Goal: Transaction & Acquisition: Complete application form

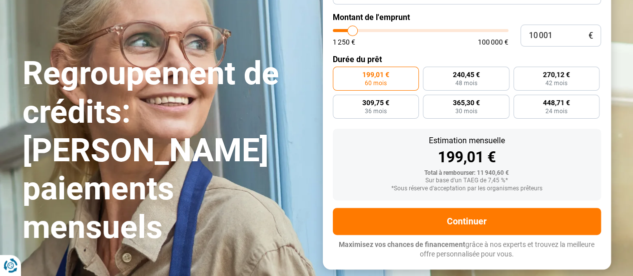
scroll to position [113, 0]
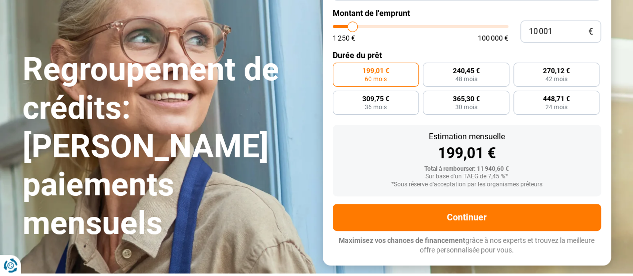
type input "55 000"
type input "55000"
click at [427, 28] on input "range" at bounding box center [421, 26] width 176 height 3
radio input "false"
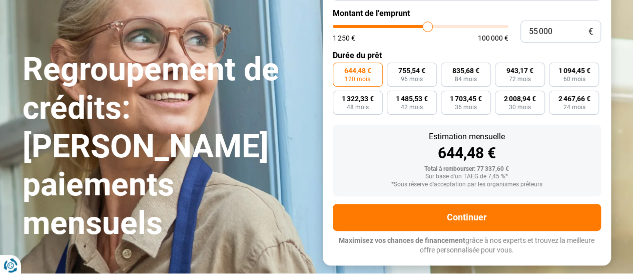
scroll to position [94, 0]
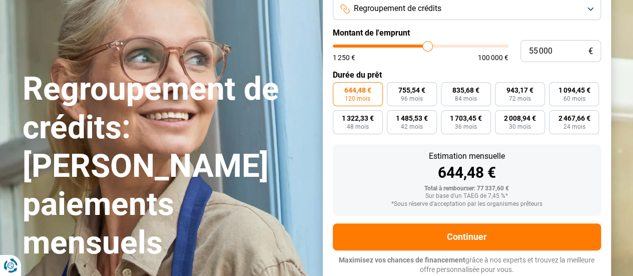
type input "66 250"
type input "66250"
click at [446, 46] on input "range" at bounding box center [421, 46] width 176 height 3
type input "59 000"
type input "59000"
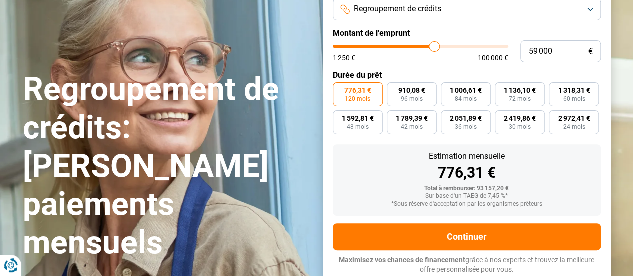
click at [434, 45] on input "range" at bounding box center [421, 46] width 176 height 3
type input "52 750"
type input "52750"
click at [423, 45] on input "range" at bounding box center [421, 46] width 176 height 3
type input "42 500"
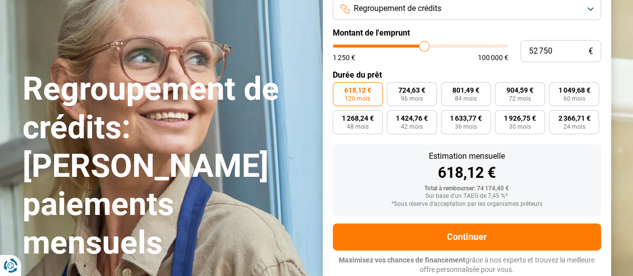
type input "42500"
type input "42 750"
type input "42750"
click at [407, 48] on input "range" at bounding box center [421, 46] width 176 height 3
type input "46 500"
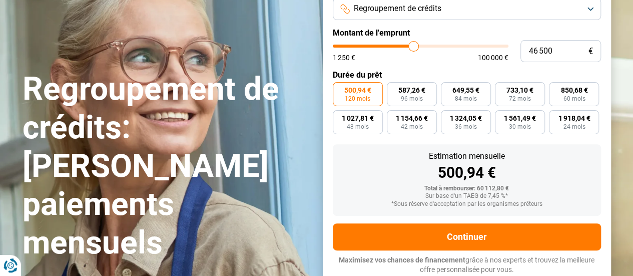
type input "46500"
click at [413, 45] on input "range" at bounding box center [421, 46] width 176 height 3
type input "50 750"
type input "50750"
click at [420, 46] on input "range" at bounding box center [421, 46] width 176 height 3
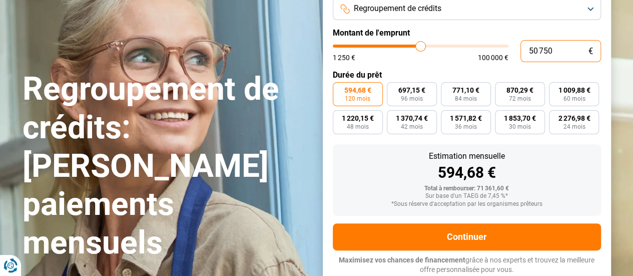
click at [561, 51] on input "50 750" at bounding box center [560, 51] width 81 height 22
type input "5 075"
type input "5000"
type input "507"
type input "1250"
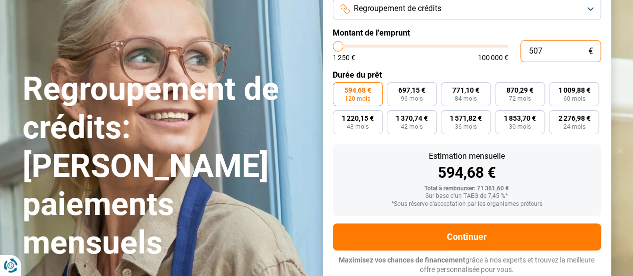
type input "50"
type input "1250"
type input "5"
type input "1250"
type input "0"
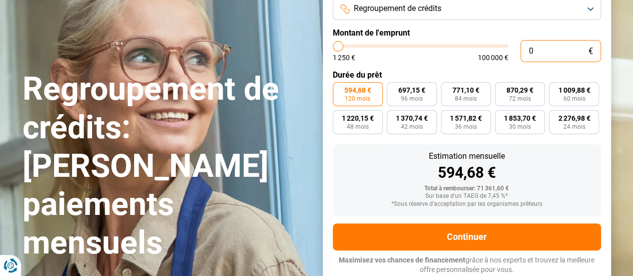
type input "1250"
type input "1 250"
type input "1250"
radio input "true"
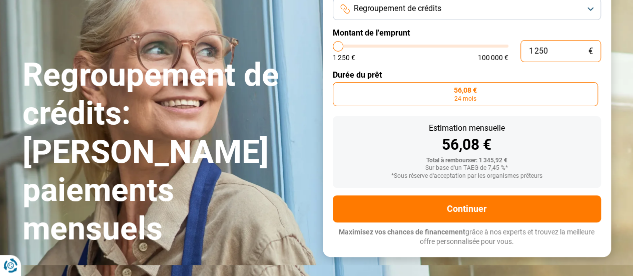
type input "12 505"
type input "12500"
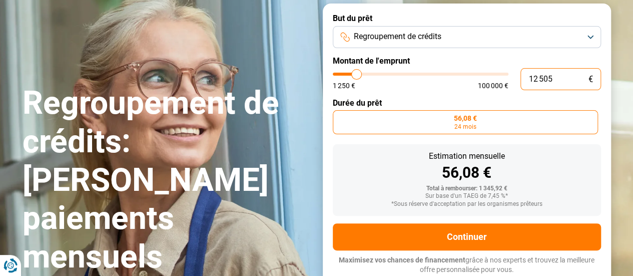
type input "125 050"
type input "100000"
type input "12 505"
type input "12500"
type input "1 250"
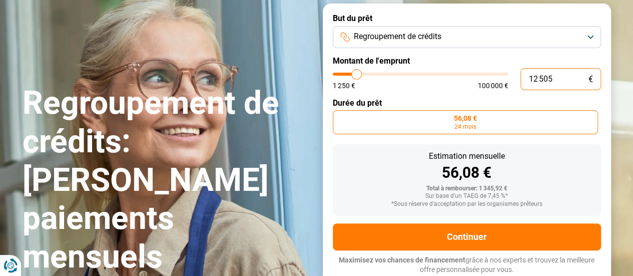
type input "1250"
type input "125"
type input "1250"
type input "12"
type input "1250"
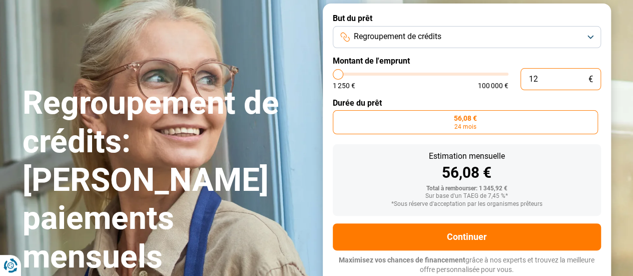
type input "1"
type input "1250"
type input "0"
type input "1250"
type input "5"
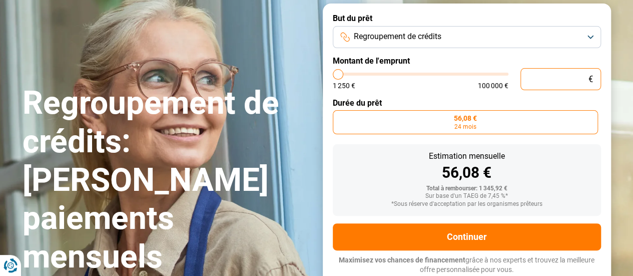
type input "1250"
type input "50"
type input "1250"
type input "500"
type input "1250"
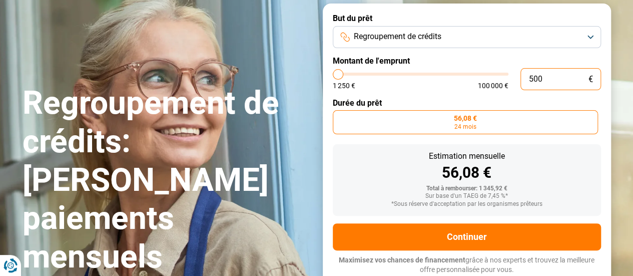
type input "5 000"
type input "5000"
type input "50 000"
type input "50000"
radio input "false"
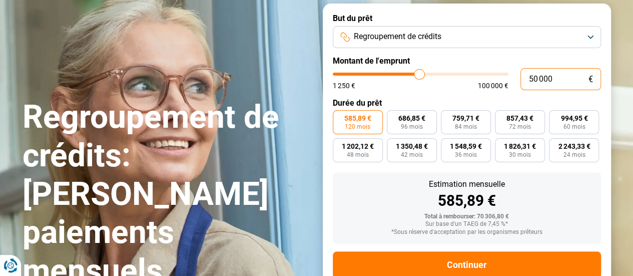
scroll to position [94, 0]
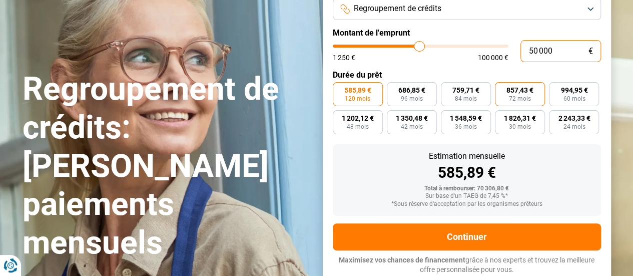
type input "50 000"
click at [518, 98] on span "72 mois" at bounding box center [520, 99] width 22 height 6
click at [501, 89] on input "857,43 € 72 mois" at bounding box center [498, 85] width 7 height 7
radio input "true"
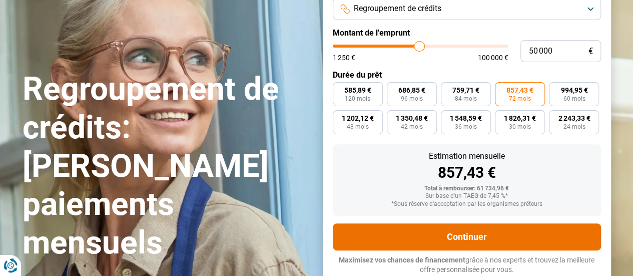
click at [467, 229] on button "Continuer" at bounding box center [467, 236] width 268 height 27
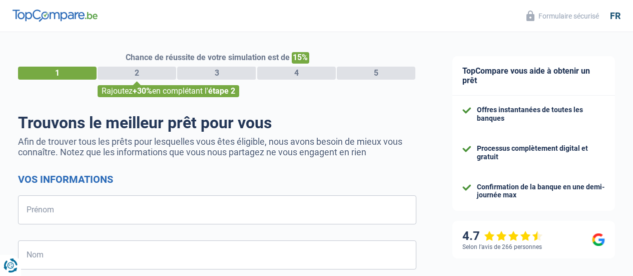
select select "32"
click at [76, 217] on input "Prénom" at bounding box center [217, 209] width 398 height 29
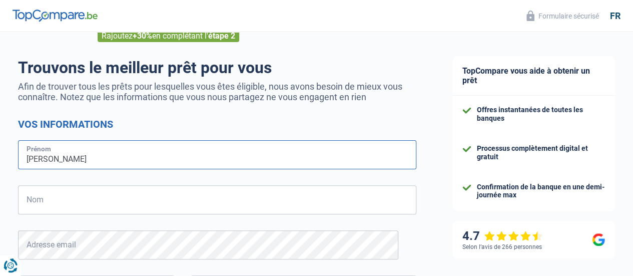
scroll to position [70, 0]
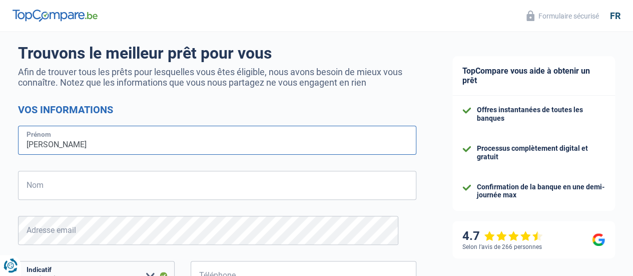
type input "[PERSON_NAME]"
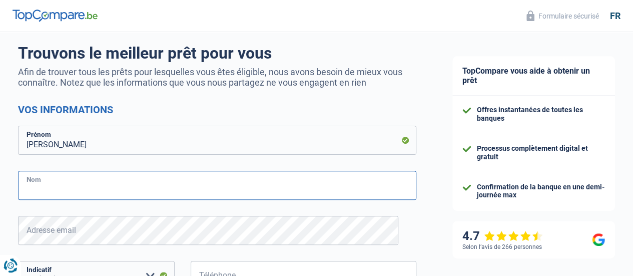
click at [57, 187] on input "Nom" at bounding box center [217, 185] width 398 height 29
type input "[PERSON_NAME]"
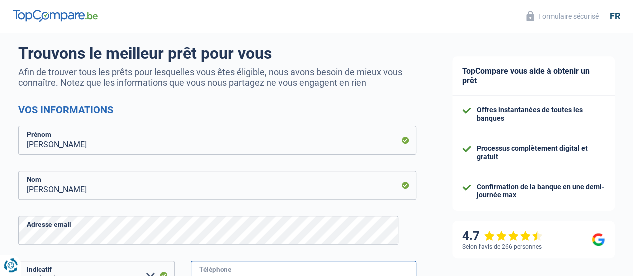
type input "476879438"
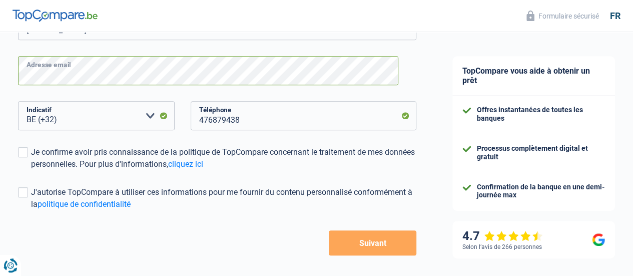
scroll to position [228, 0]
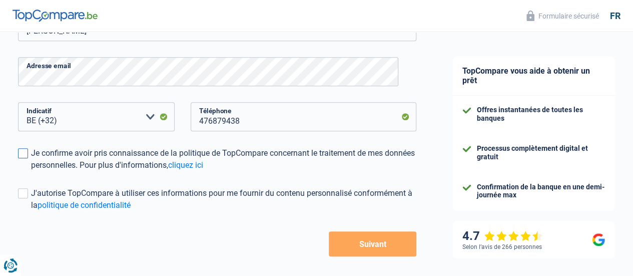
click at [37, 153] on label "Je confirme avoir pris connaissance de la politique de TopCompare concernant le…" at bounding box center [217, 159] width 398 height 24
click at [31, 171] on input "Je confirme avoir pris connaissance de la politique de TopCompare concernant le…" at bounding box center [31, 171] width 0 height 0
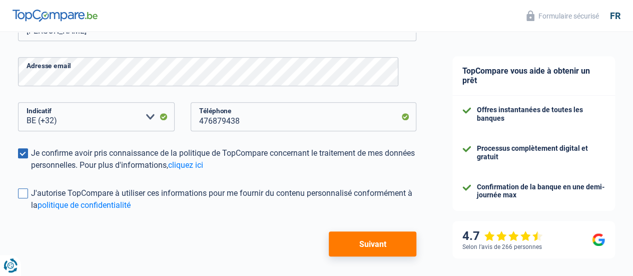
click at [28, 191] on span at bounding box center [23, 193] width 10 height 10
click at [31, 211] on input "J'autorise TopCompare à utiliser ces informations pour me fournir du contenu pe…" at bounding box center [31, 211] width 0 height 0
click at [360, 244] on button "Suivant" at bounding box center [373, 243] width 88 height 25
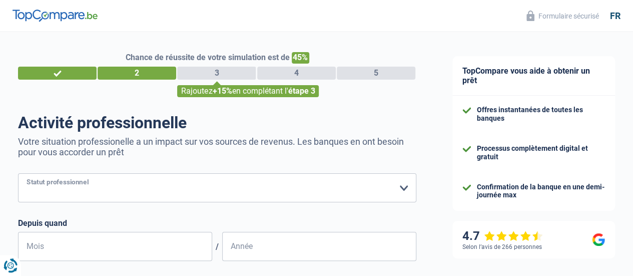
click at [147, 198] on select "Ouvrier Employé privé Employé public Invalide Indépendant Pensionné Chômeur Mut…" at bounding box center [217, 187] width 398 height 29
select select "independent"
click at [27, 174] on select "Ouvrier Employé privé Employé public Invalide Indépendant Pensionné Chômeur Mut…" at bounding box center [217, 187] width 398 height 29
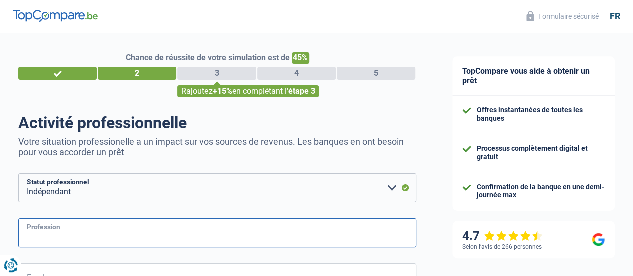
click at [92, 232] on input "Profession" at bounding box center [217, 232] width 398 height 29
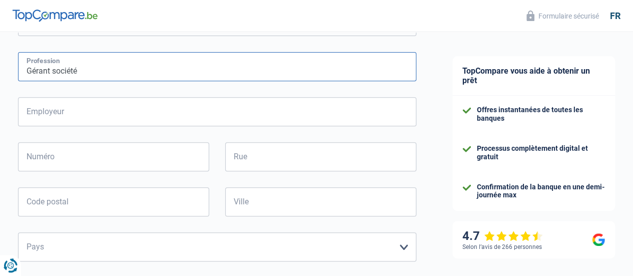
scroll to position [168, 0]
type input "Gérant société"
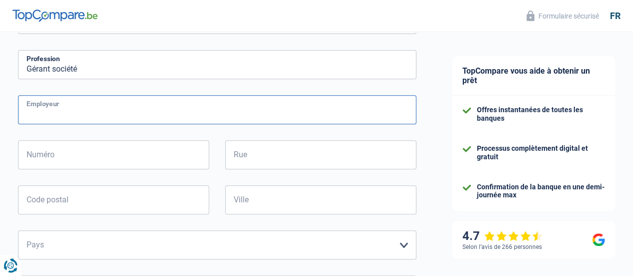
click at [65, 115] on input "Employeur" at bounding box center [217, 109] width 398 height 29
type input "[PERSON_NAME] Construct"
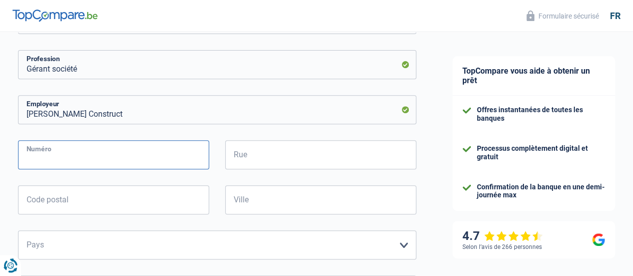
click at [74, 157] on input "Numéro" at bounding box center [113, 154] width 191 height 29
type input "34"
click at [274, 160] on input "Rue" at bounding box center [320, 154] width 191 height 29
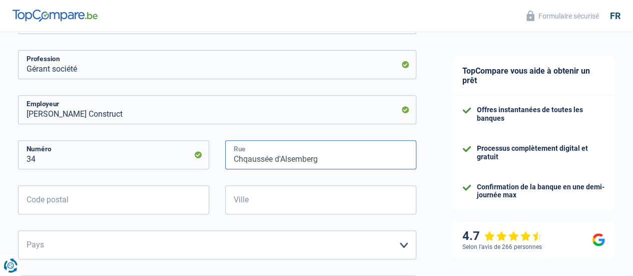
click at [249, 158] on input "Chqaussée d'Alsemberg" at bounding box center [320, 154] width 191 height 29
type input "Chaussée d'Alsemberg"
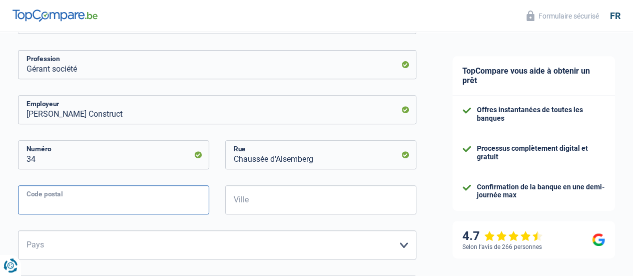
drag, startPoint x: 52, startPoint y: 195, endPoint x: 133, endPoint y: 194, distance: 81.0
click at [52, 196] on input "Code postal" at bounding box center [113, 199] width 191 height 29
type input "1630"
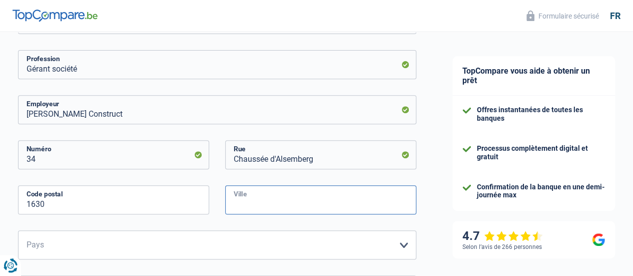
click at [258, 200] on input "Ville" at bounding box center [320, 199] width 191 height 29
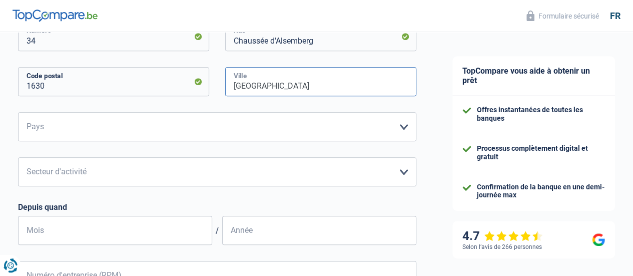
scroll to position [288, 0]
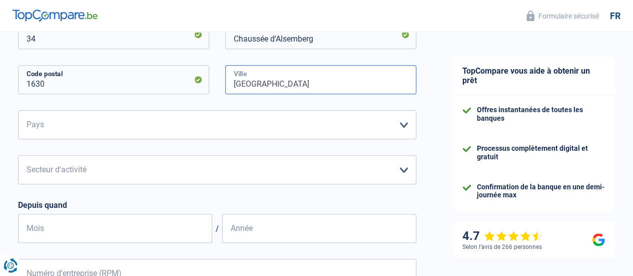
type input "[GEOGRAPHIC_DATA]"
click at [158, 125] on select "Belgique Luxembourg Veuillez sélectionner une option" at bounding box center [217, 124] width 398 height 29
select select "BE"
click at [27, 111] on select "Belgique Luxembourg Veuillez sélectionner une option" at bounding box center [217, 124] width 398 height 29
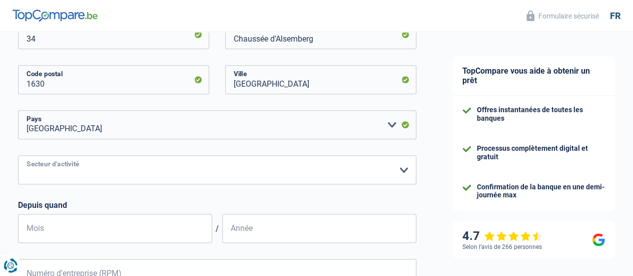
click at [83, 171] on select "Agriculture/Pêche Industrie Horeca Courier/Fitness/Taxi Construction Banques/As…" at bounding box center [217, 169] width 398 height 29
click at [82, 166] on select "Agriculture/Pêche Industrie Horeca Courier/Fitness/Taxi Construction Banques/As…" at bounding box center [217, 170] width 398 height 29
select select "construction"
click at [27, 156] on select "Agriculture/Pêche Industrie Horeca Courier/Fitness/Taxi Construction Banques/As…" at bounding box center [217, 170] width 398 height 29
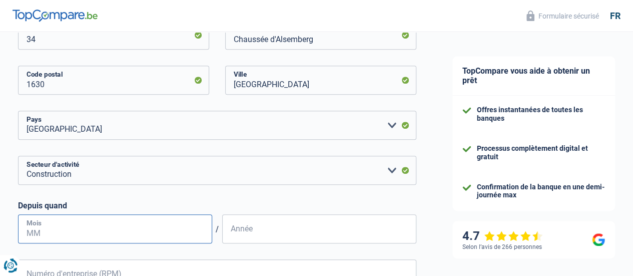
click at [74, 231] on input "Mois" at bounding box center [115, 228] width 194 height 29
type input "09"
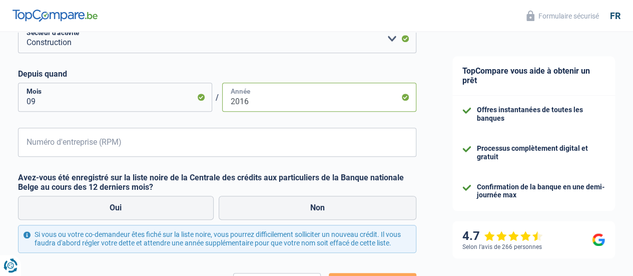
scroll to position [420, 0]
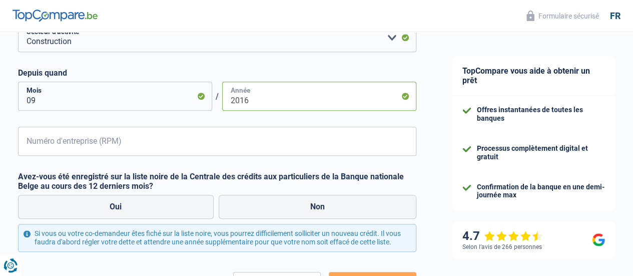
type input "2016"
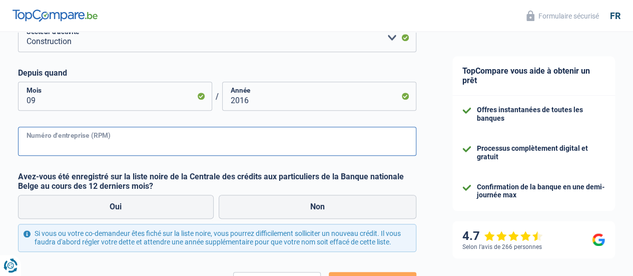
click at [119, 145] on input "Numéro d'entreprise (RPM)" at bounding box center [217, 141] width 398 height 29
type input "0662634912"
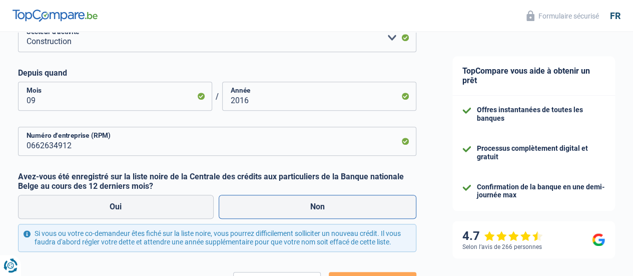
click at [316, 200] on label "Non" at bounding box center [318, 207] width 198 height 24
click at [316, 200] on input "Non" at bounding box center [318, 207] width 198 height 24
radio input "true"
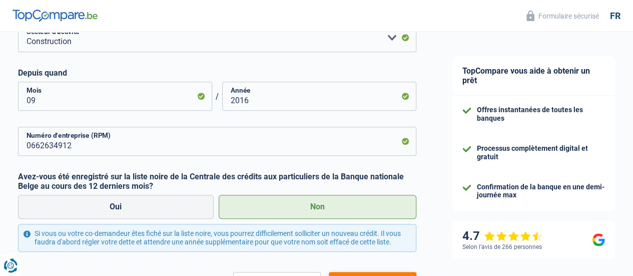
scroll to position [506, 0]
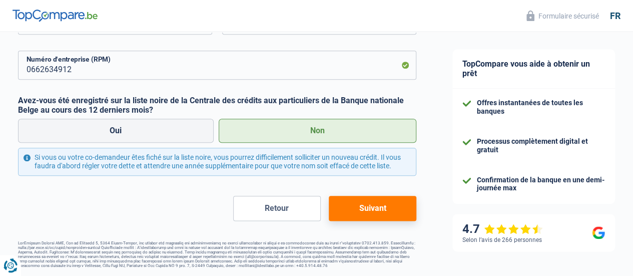
click at [359, 203] on button "Suivant" at bounding box center [373, 208] width 88 height 25
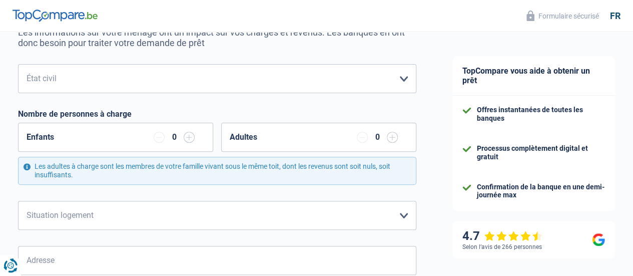
scroll to position [114, 0]
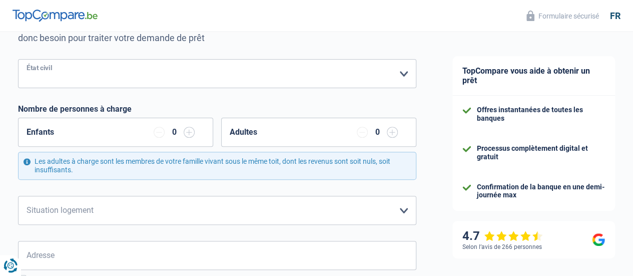
click at [395, 73] on select "[PERSON_NAME](e) Cohabitant(e) légal(e) Divorcé(e) Veuf(ve) Séparé (de fait) Ve…" at bounding box center [217, 73] width 398 height 29
select select "single"
click at [27, 60] on select "[PERSON_NAME](e) Cohabitant(e) légal(e) Divorcé(e) Veuf(ve) Séparé (de fait) Ve…" at bounding box center [217, 73] width 398 height 29
click at [78, 208] on select "Locataire Propriétaire avec prêt hypothécaire Propriétaire sans prêt hypothécai…" at bounding box center [217, 210] width 398 height 29
select select "rents"
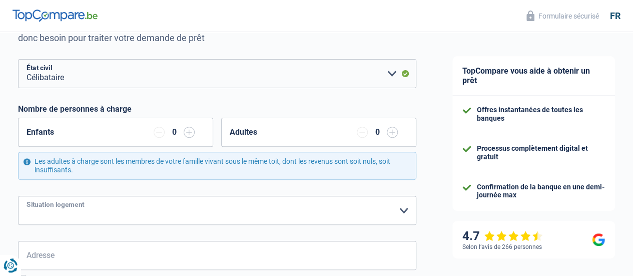
click at [27, 196] on select "Locataire Propriétaire avec prêt hypothécaire Propriétaire sans prêt hypothécai…" at bounding box center [217, 210] width 398 height 29
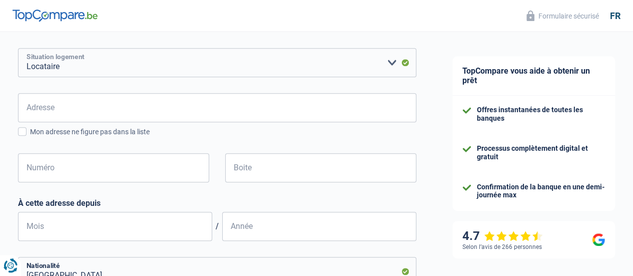
scroll to position [264, 0]
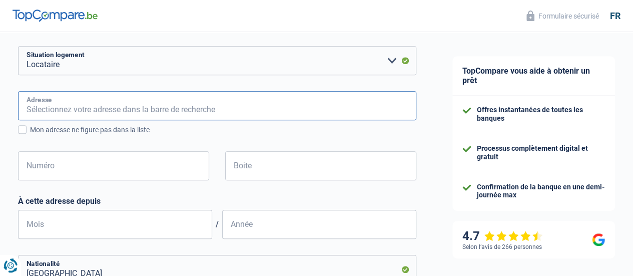
click at [77, 102] on input "Adresse" at bounding box center [217, 105] width 398 height 29
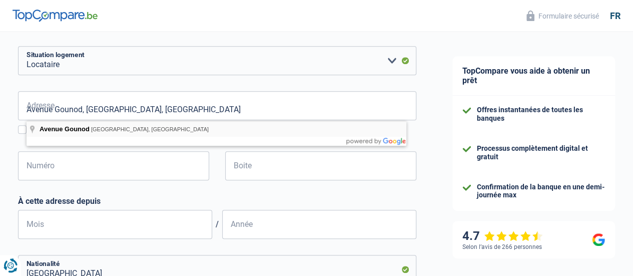
type input "[STREET_ADDRESS]"
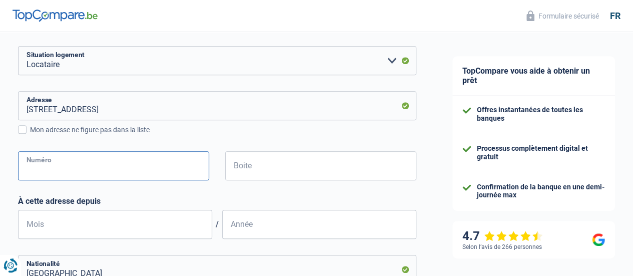
click at [65, 174] on input "Numéro" at bounding box center [113, 165] width 191 height 29
type input "63"
click at [251, 169] on input "Boite" at bounding box center [320, 165] width 191 height 29
type input "8"
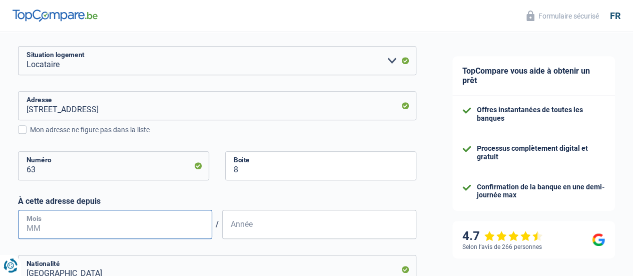
drag, startPoint x: 46, startPoint y: 225, endPoint x: 141, endPoint y: 218, distance: 95.7
click at [45, 225] on input "Mois" at bounding box center [115, 224] width 194 height 29
type input "01"
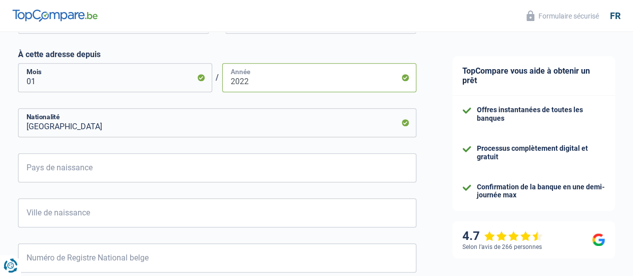
scroll to position [411, 0]
type input "2022"
click at [70, 124] on input "[GEOGRAPHIC_DATA]" at bounding box center [217, 121] width 398 height 29
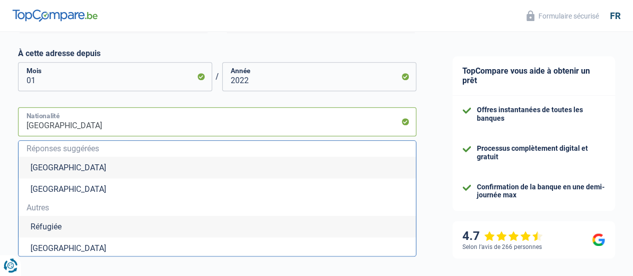
type input "Belgiqu"
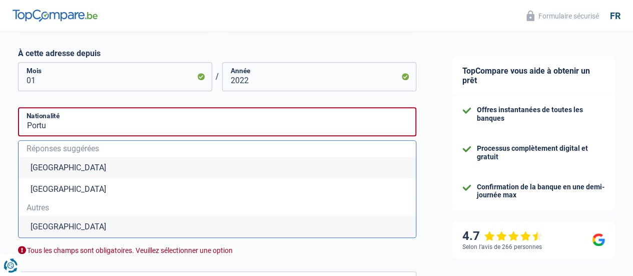
click at [67, 226] on li "[GEOGRAPHIC_DATA]" at bounding box center [217, 227] width 397 height 22
type input "[GEOGRAPHIC_DATA]"
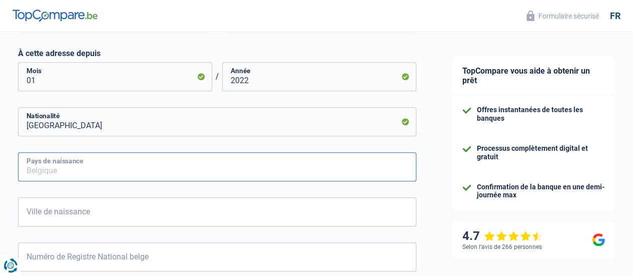
click at [66, 164] on input "Pays de naissance" at bounding box center [217, 166] width 398 height 29
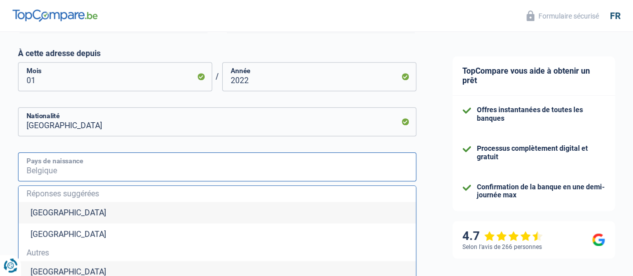
type input "U"
type input "k"
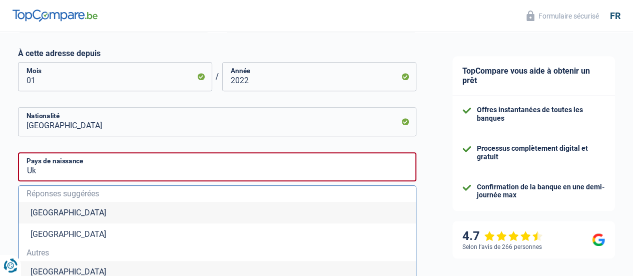
click at [63, 267] on li "[GEOGRAPHIC_DATA]" at bounding box center [217, 272] width 397 height 22
type input "[GEOGRAPHIC_DATA]"
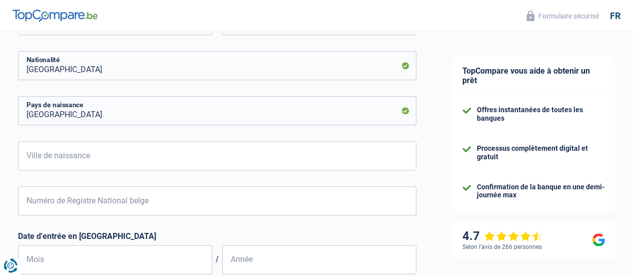
scroll to position [469, 0]
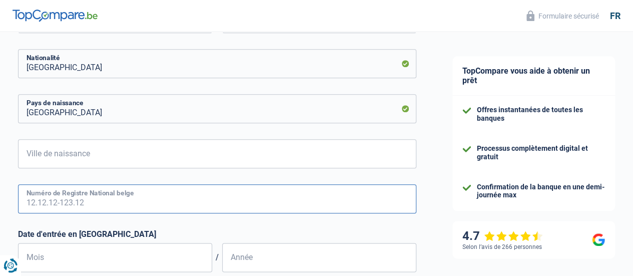
click at [69, 200] on input "Numéro de Registre National belge" at bounding box center [217, 198] width 398 height 29
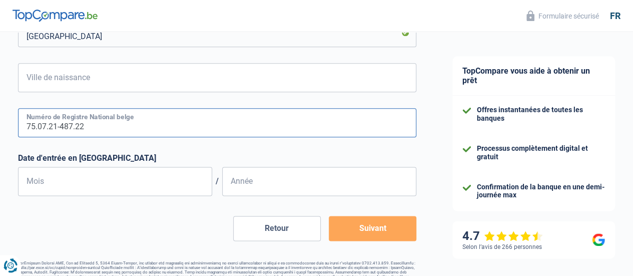
scroll to position [567, 0]
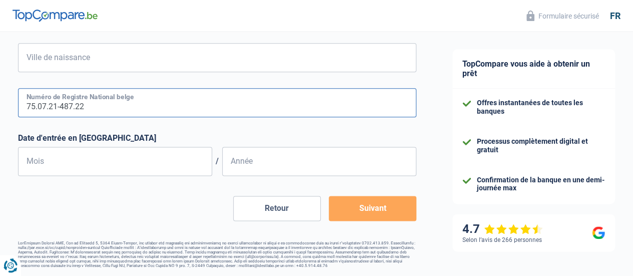
type input "75.07.21-487.22"
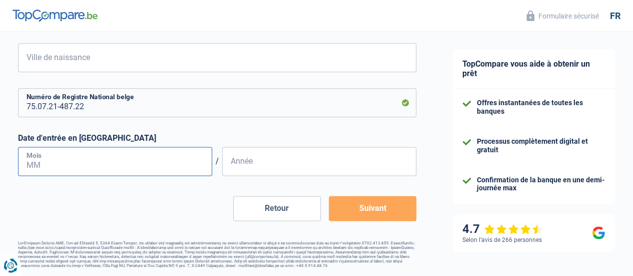
click at [36, 160] on input "Mois" at bounding box center [115, 161] width 194 height 29
type input "01"
type input "2014"
click at [381, 202] on button "Suivant" at bounding box center [373, 208] width 88 height 25
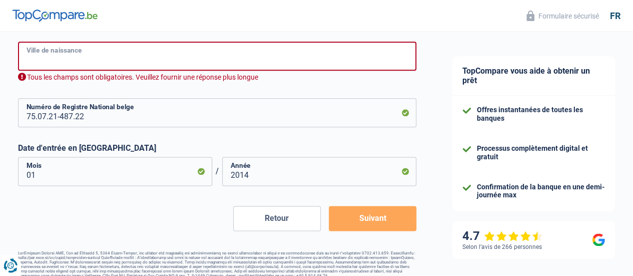
click at [55, 61] on input "Ville de naissance" at bounding box center [217, 56] width 398 height 29
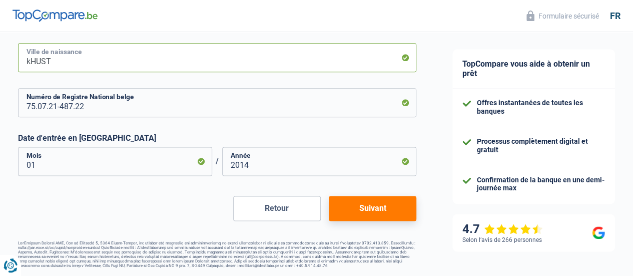
click at [40, 59] on input "kHUST" at bounding box center [217, 57] width 398 height 29
type input "KHUST"
click at [342, 214] on button "Suivant" at bounding box center [373, 208] width 88 height 25
select select "netSalary"
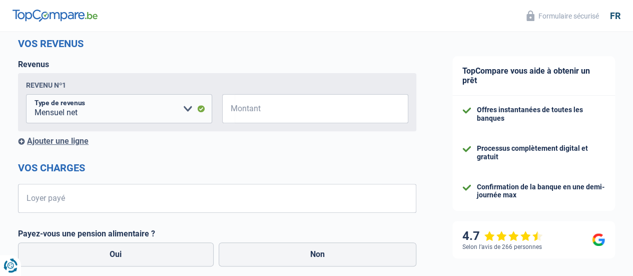
scroll to position [137, 0]
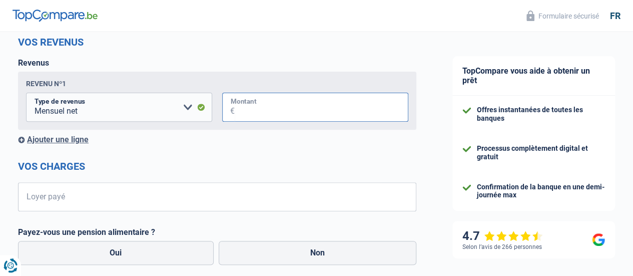
click at [266, 98] on input "Montant" at bounding box center [322, 107] width 174 height 29
type input "2.300"
click at [71, 198] on input "Loyer payé" at bounding box center [224, 196] width 386 height 29
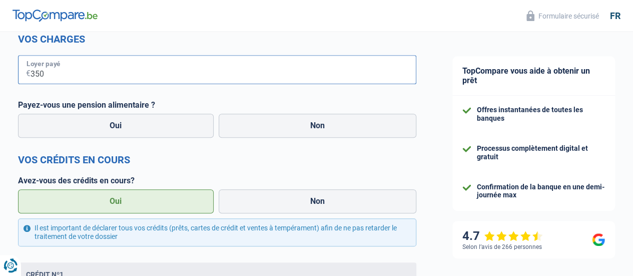
scroll to position [255, 0]
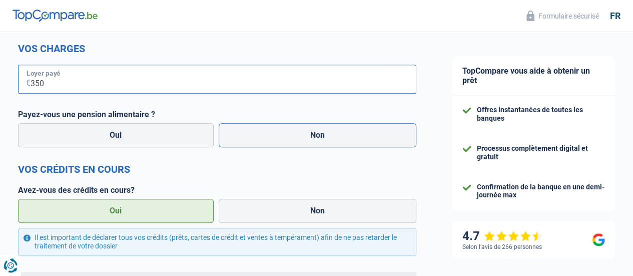
type input "350"
click at [312, 135] on label "Non" at bounding box center [318, 135] width 198 height 24
click at [312, 135] on input "Non" at bounding box center [318, 135] width 198 height 24
radio input "true"
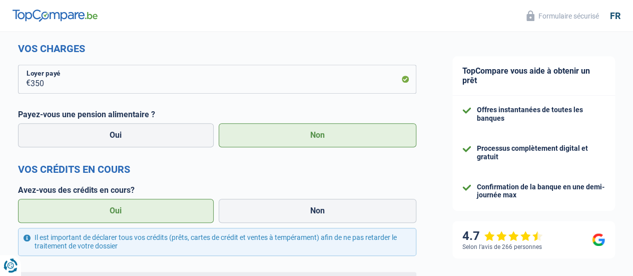
click at [141, 217] on label "Oui" at bounding box center [116, 211] width 196 height 24
click at [141, 217] on input "Oui" at bounding box center [116, 211] width 196 height 24
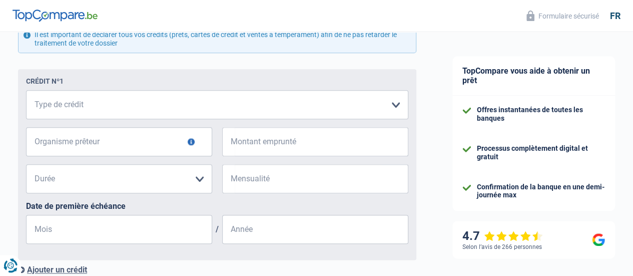
scroll to position [466, 0]
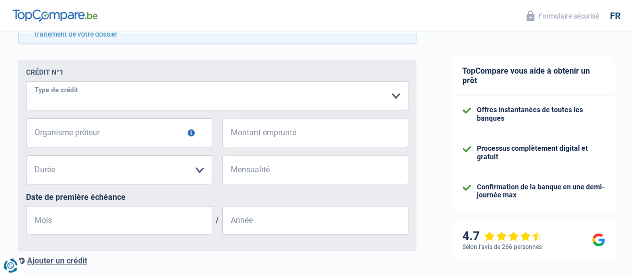
click at [79, 95] on select "Carte ou ouverture de crédit Prêt hypothécaire Vente à tempérament Prêt à tempé…" at bounding box center [217, 95] width 382 height 29
select select "personalLoan"
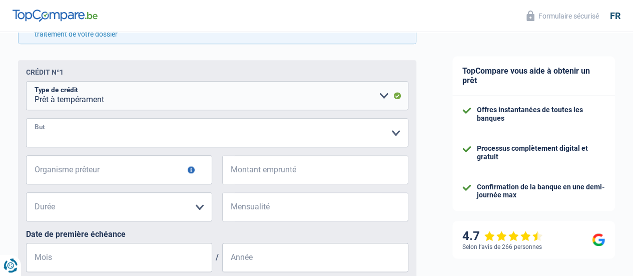
click at [84, 136] on select "Confort maison: meubles, textile, peinture, électroménager, outillage non-profe…" at bounding box center [217, 132] width 382 height 29
select select "homeFurnishingOrRelocation"
click at [35, 120] on select "Confort maison: meubles, textile, peinture, électroménager, outillage non-profe…" at bounding box center [217, 132] width 382 height 29
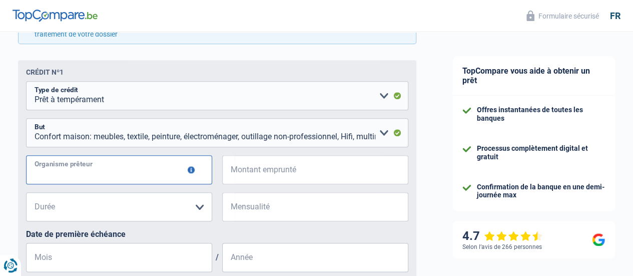
click at [93, 173] on input "Organisme prêteur" at bounding box center [119, 169] width 186 height 29
type input "Alpha Credit"
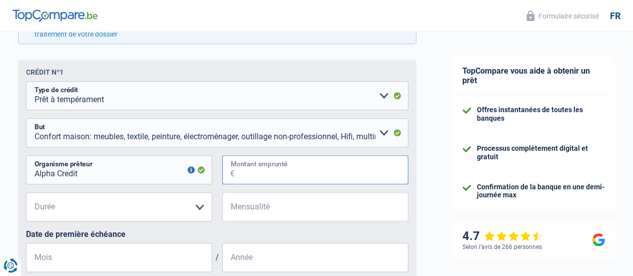
click at [288, 171] on input "Montant emprunté" at bounding box center [322, 169] width 174 height 29
type input "35.000"
click at [198, 208] on select "12 mois 18 mois 24 mois 30 mois 36 mois 42 mois 48 mois 60 mois 72 mois 84 mois…" at bounding box center [119, 206] width 186 height 29
select select "48"
click at [35, 194] on select "12 mois 18 mois 24 mois 30 mois 36 mois 42 mois 48 mois 60 mois 72 mois 84 mois…" at bounding box center [119, 206] width 186 height 29
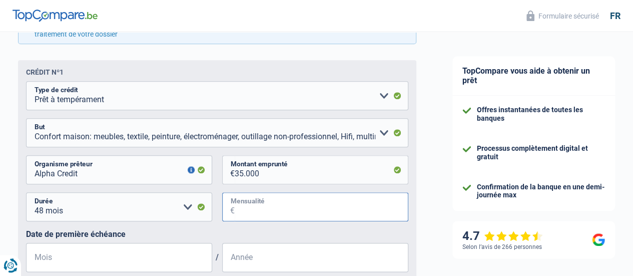
click at [249, 212] on input "Mensualité" at bounding box center [322, 206] width 174 height 29
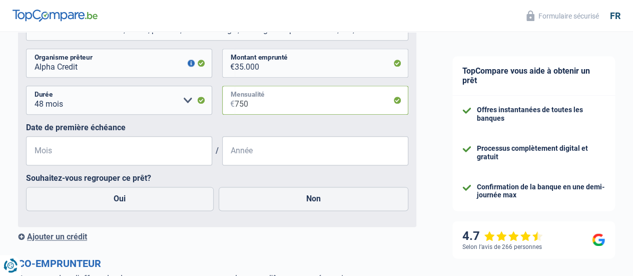
scroll to position [574, 0]
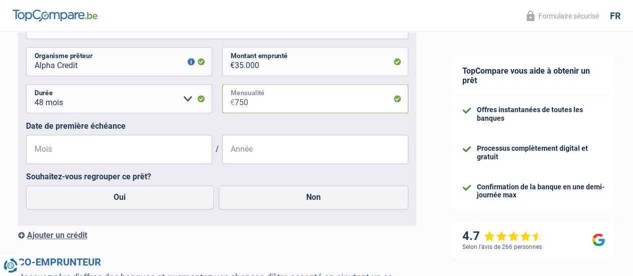
type input "750"
click at [65, 145] on input "Mois" at bounding box center [119, 149] width 186 height 29
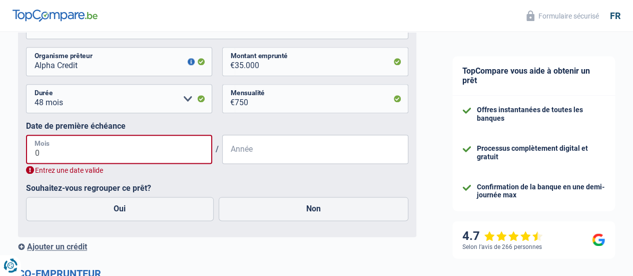
type input "08"
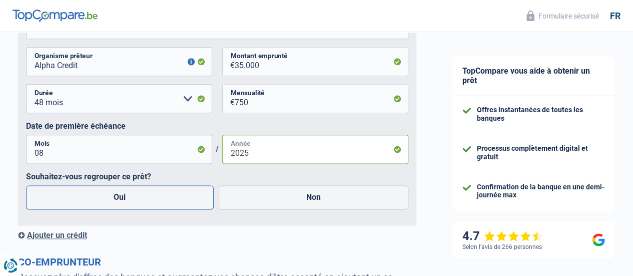
type input "2025"
click at [117, 199] on label "Oui" at bounding box center [120, 197] width 188 height 24
click at [117, 199] on input "Oui" at bounding box center [120, 197] width 188 height 24
radio input "true"
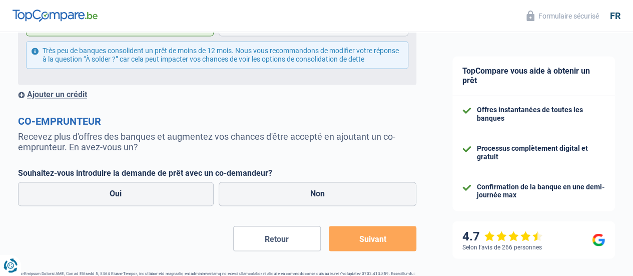
scroll to position [790, 0]
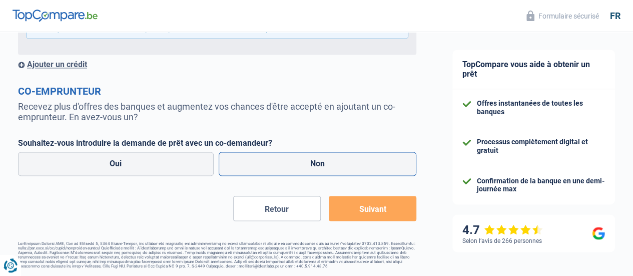
click at [300, 166] on label "Non" at bounding box center [318, 164] width 198 height 24
click at [300, 166] on input "Non" at bounding box center [318, 164] width 198 height 24
radio input "true"
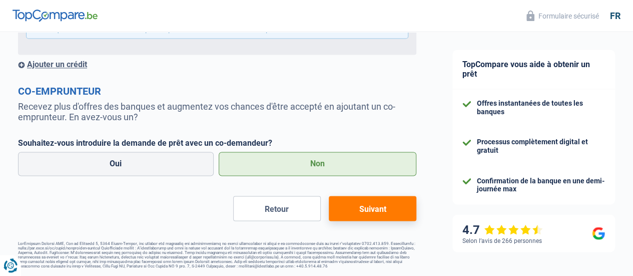
click at [358, 206] on button "Suivant" at bounding box center [373, 208] width 88 height 25
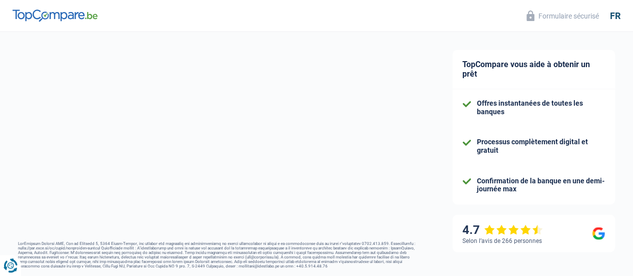
select select "refinancing"
select select "120"
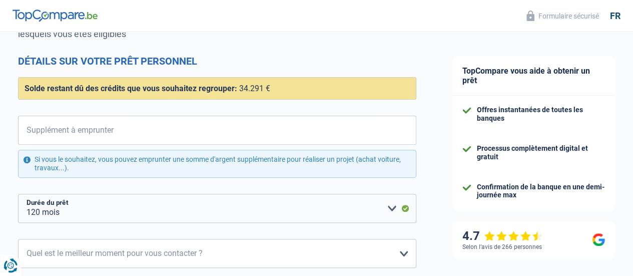
scroll to position [119, 0]
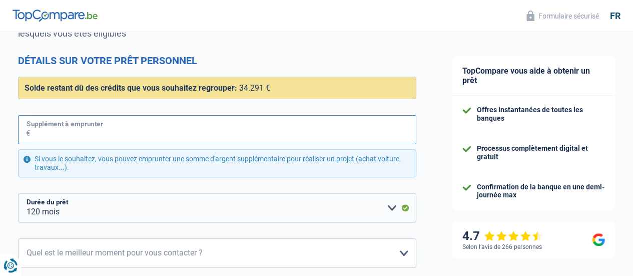
click at [81, 127] on input "Supplément à emprunter" at bounding box center [224, 129] width 386 height 29
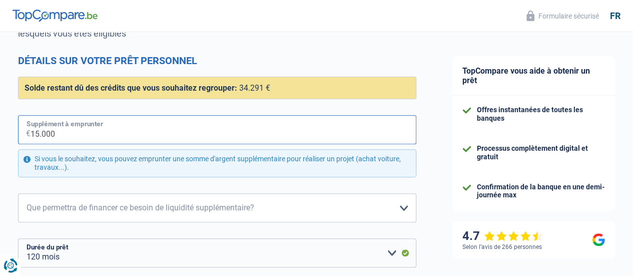
type input "15.000"
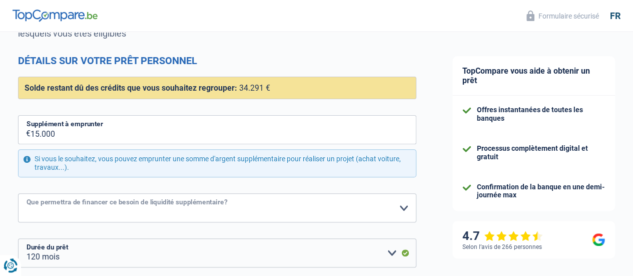
click at [101, 210] on select "Confort maison: meubles, textile, peinture, électroménager, outillage non-profe…" at bounding box center [217, 207] width 398 height 29
select select "renovation"
click at [27, 193] on select "Confort maison: meubles, textile, peinture, électroménager, outillage non-profe…" at bounding box center [217, 207] width 398 height 29
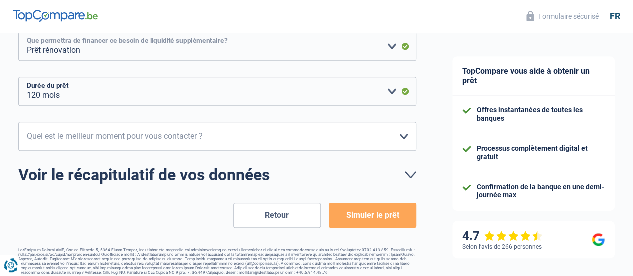
scroll to position [281, 0]
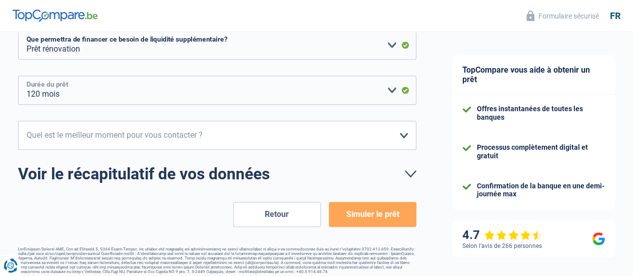
click at [384, 92] on select "12 mois 18 mois 24 mois 30 mois 36 mois 42 mois 48 mois 60 mois 72 mois 84 mois…" at bounding box center [217, 90] width 398 height 29
select select "72"
click at [27, 76] on select "12 mois 18 mois 24 mois 30 mois 36 mois 42 mois 48 mois 60 mois 72 mois 84 mois…" at bounding box center [217, 90] width 398 height 29
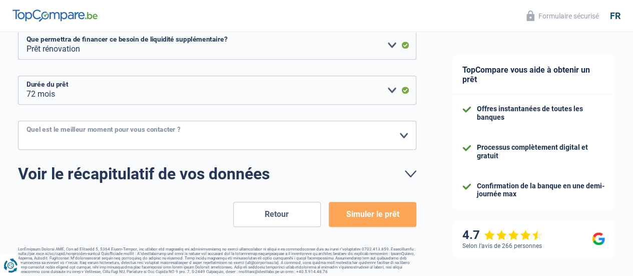
click at [248, 139] on select "10h-12h 12h-14h 14h-16h 16h-18h Veuillez sélectionner une option" at bounding box center [217, 135] width 398 height 29
select select "12-14"
click at [27, 121] on select "10h-12h 12h-14h 14h-16h 16h-18h Veuillez sélectionner une option" at bounding box center [217, 135] width 398 height 29
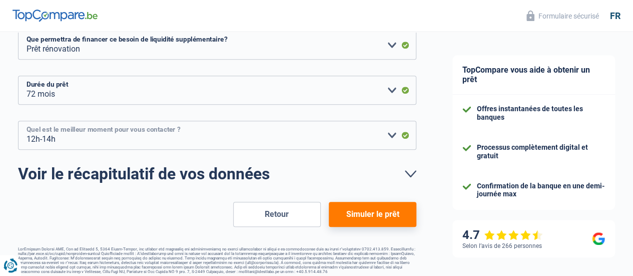
scroll to position [288, 0]
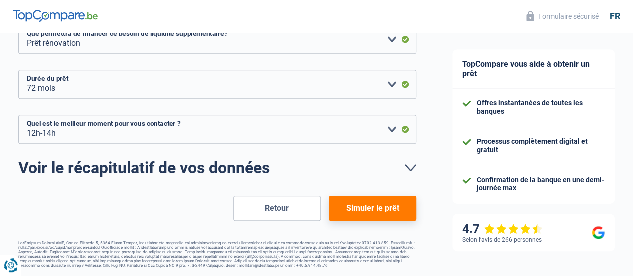
drag, startPoint x: 356, startPoint y: 201, endPoint x: 362, endPoint y: 200, distance: 6.2
click at [357, 201] on button "Simuler le prêt" at bounding box center [373, 208] width 88 height 25
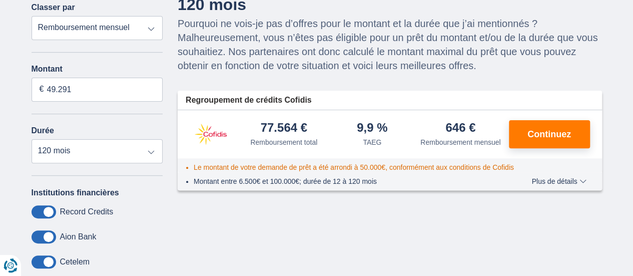
scroll to position [98, 0]
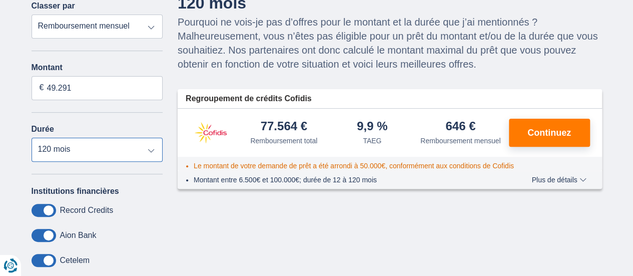
click at [152, 154] on select "12 mois 18 mois 24 mois 30 mois 36 mois 42 mois 48 mois 60 mois 72 mois 84 mois…" at bounding box center [98, 150] width 132 height 24
click at [32, 138] on select "12 mois 18 mois 24 mois 30 mois 36 mois 42 mois 48 mois 60 mois 72 mois 84 mois…" at bounding box center [98, 150] width 132 height 24
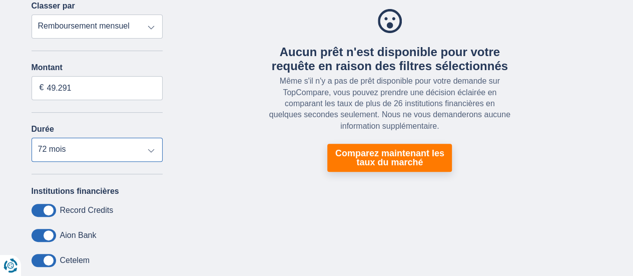
click at [148, 154] on select "12 mois 18 mois 24 mois 30 mois 36 mois 42 mois 48 mois 60 mois 72 mois 84 mois…" at bounding box center [98, 150] width 132 height 24
click at [32, 138] on select "12 mois 18 mois 24 mois 30 mois 36 mois 42 mois 48 mois 60 mois 72 mois 84 mois…" at bounding box center [98, 150] width 132 height 24
click at [154, 153] on select "12 mois 18 mois 24 mois 30 mois 36 mois 42 mois 48 mois 60 mois 72 mois 84 mois…" at bounding box center [98, 150] width 132 height 24
select select "96"
click at [32, 138] on select "12 mois 18 mois 24 mois 30 mois 36 mois 42 mois 48 mois 60 mois 72 mois 84 mois…" at bounding box center [98, 150] width 132 height 24
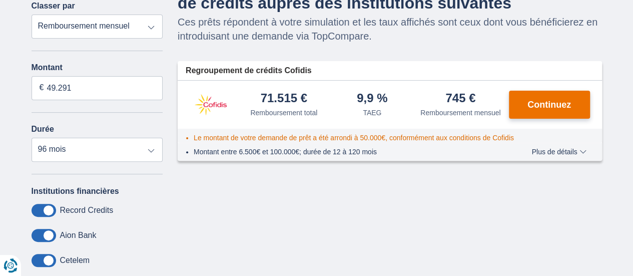
click at [541, 101] on span "Continuez" at bounding box center [549, 104] width 44 height 9
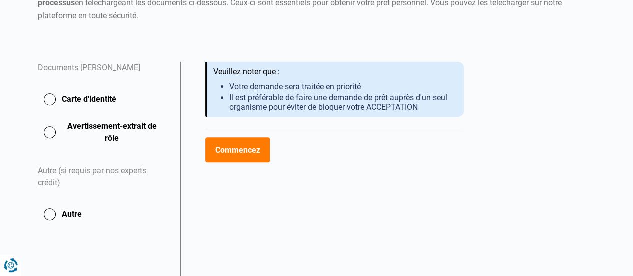
scroll to position [150, 0]
click at [47, 98] on button "Carte d'identité" at bounding box center [103, 98] width 131 height 25
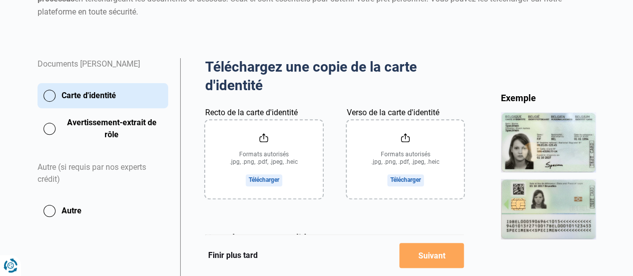
scroll to position [154, 0]
click at [284, 154] on input "Recto de la carte d'identité" at bounding box center [264, 159] width 118 height 78
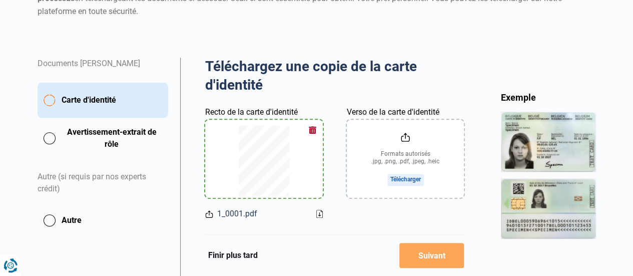
click at [398, 163] on input "Verso de la carte d'identité" at bounding box center [406, 159] width 118 height 78
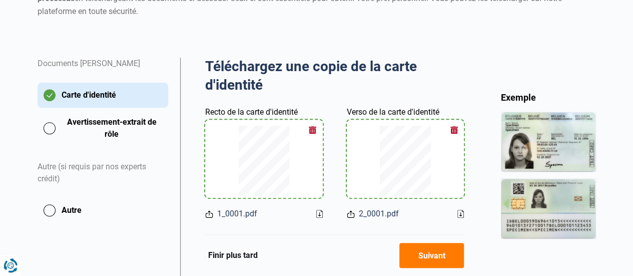
click at [443, 252] on button "Suivant" at bounding box center [431, 255] width 65 height 25
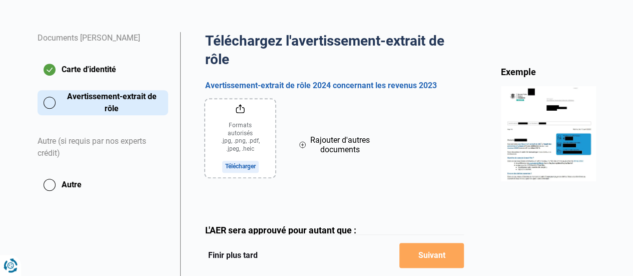
scroll to position [175, 0]
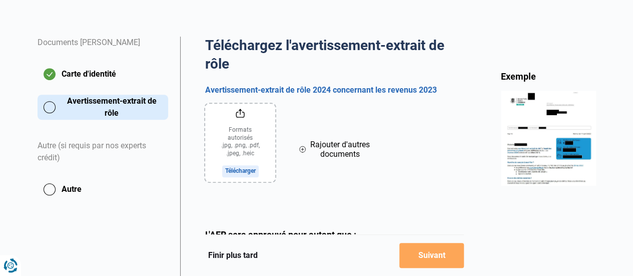
click at [249, 144] on input "file" at bounding box center [240, 143] width 70 height 78
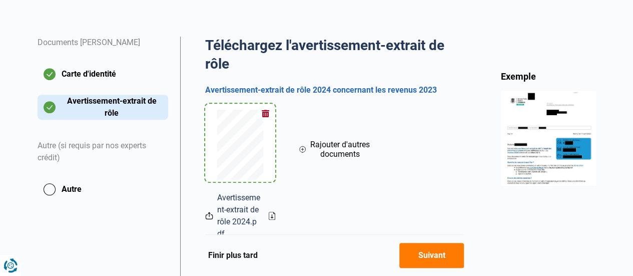
drag, startPoint x: 431, startPoint y: 260, endPoint x: 459, endPoint y: 254, distance: 28.5
click at [432, 260] on button "Suivant" at bounding box center [431, 255] width 65 height 25
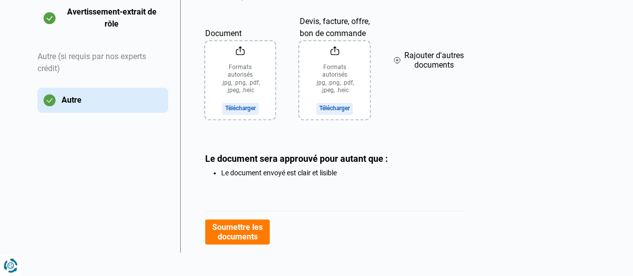
scroll to position [274, 0]
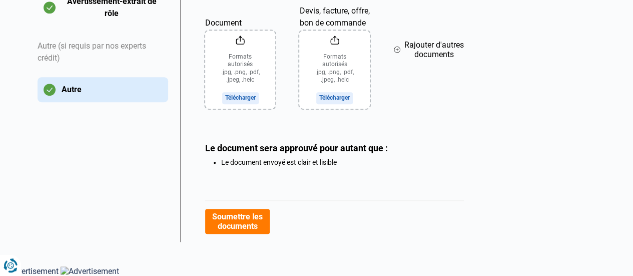
click at [244, 222] on button "Soumettre les documents" at bounding box center [237, 221] width 65 height 25
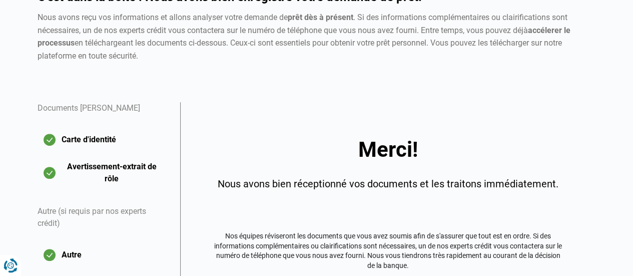
scroll to position [108, 0]
